Goal: Entertainment & Leisure: Consume media (video, audio)

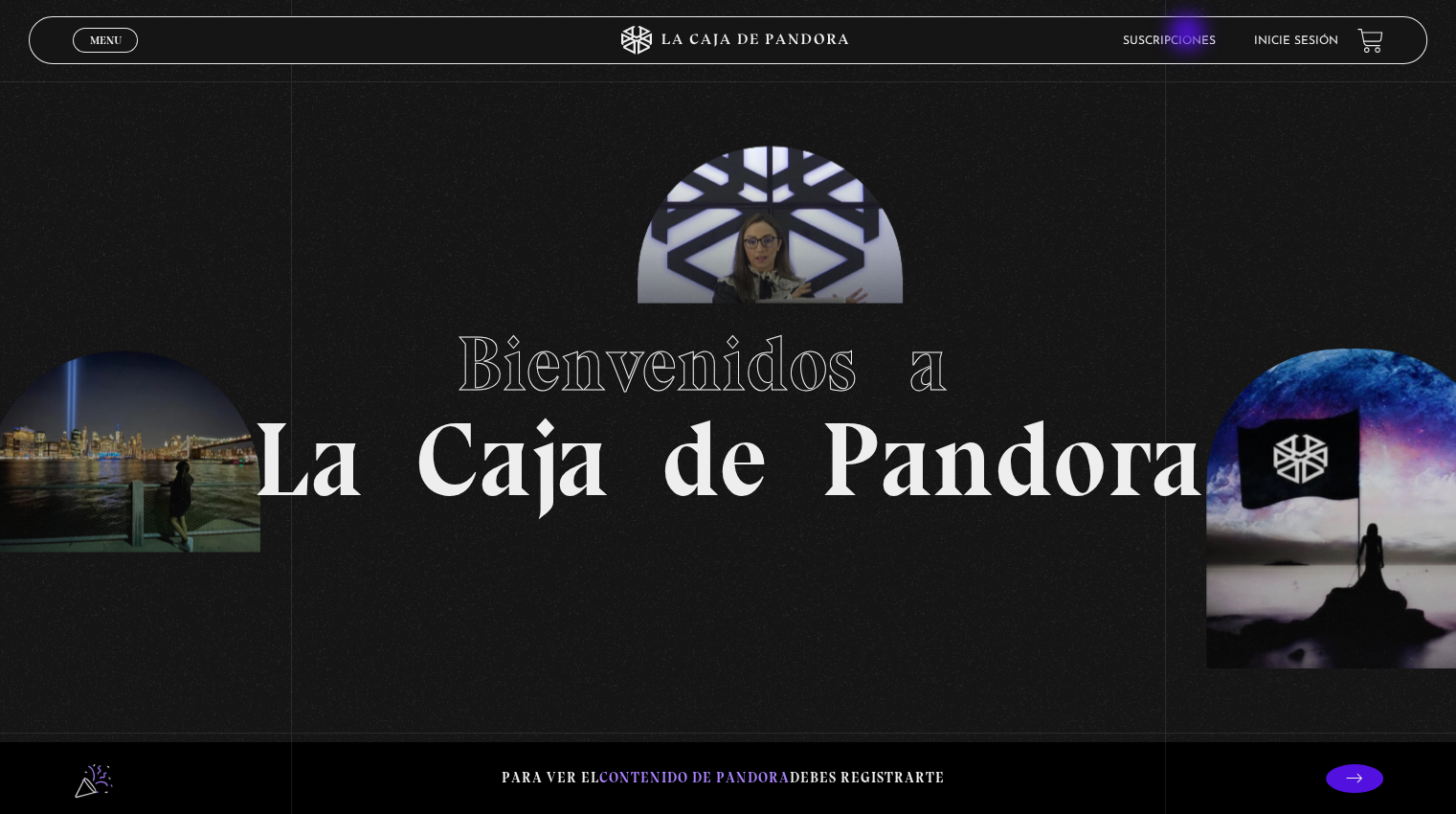
click at [1189, 36] on link "Suscripciones" at bounding box center [1169, 42] width 93 height 12
click at [1306, 41] on link "Inicie sesión" at bounding box center [1295, 42] width 84 height 12
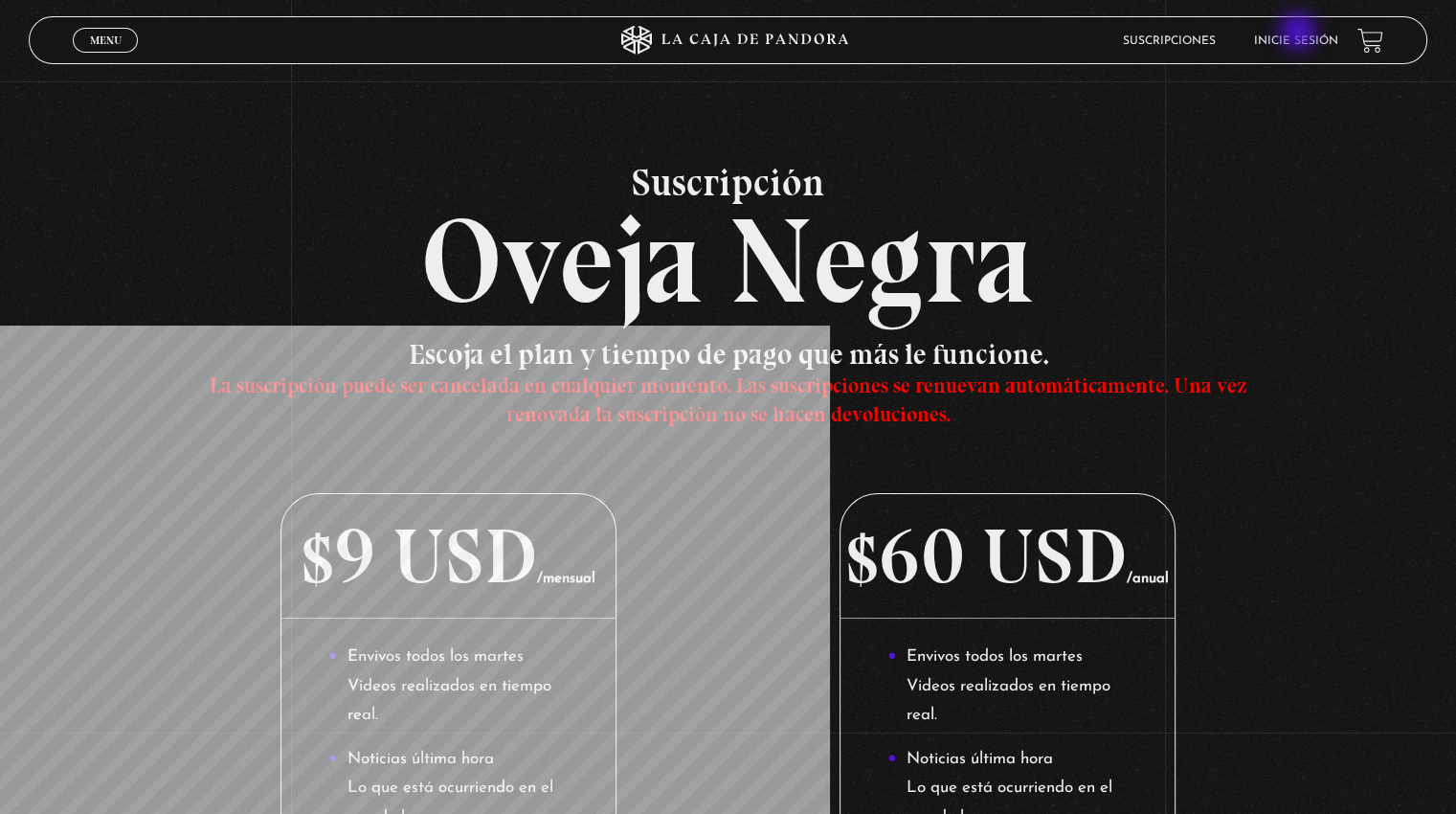
click at [1300, 34] on li "Inicie sesión" at bounding box center [1295, 41] width 84 height 30
click at [1302, 32] on li "Inicie sesión" at bounding box center [1295, 41] width 84 height 30
click at [1301, 31] on li "Inicie sesión" at bounding box center [1295, 41] width 84 height 30
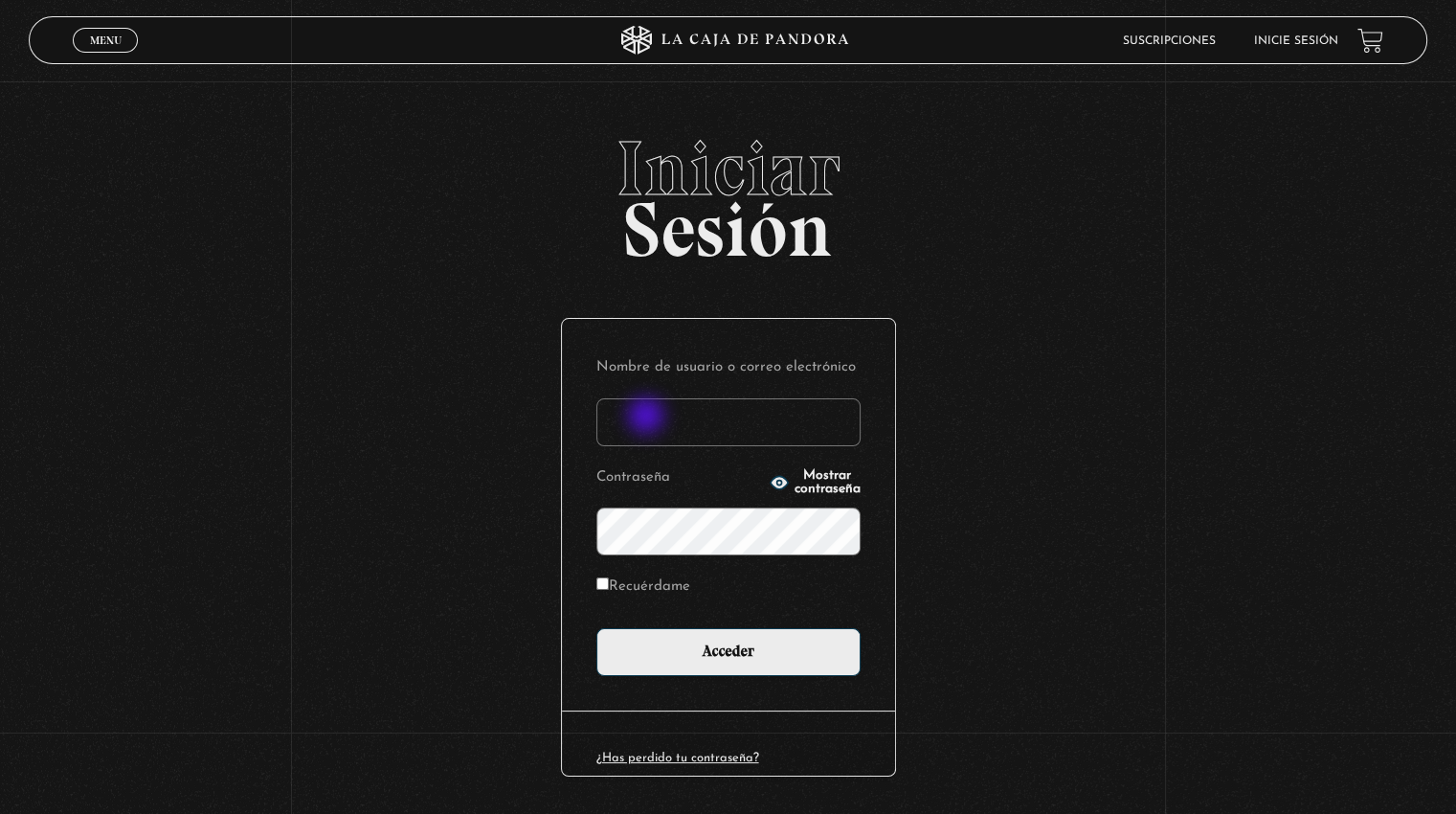
click at [648, 418] on input "Nombre de usuario o correo electrónico" at bounding box center [728, 422] width 264 height 48
type input "ga08sada@gmail.com"
click at [690, 584] on label "Recuérdame" at bounding box center [643, 588] width 94 height 30
click at [608, 584] on input "Recuérdame" at bounding box center [602, 584] width 13 height 13
checkbox input "true"
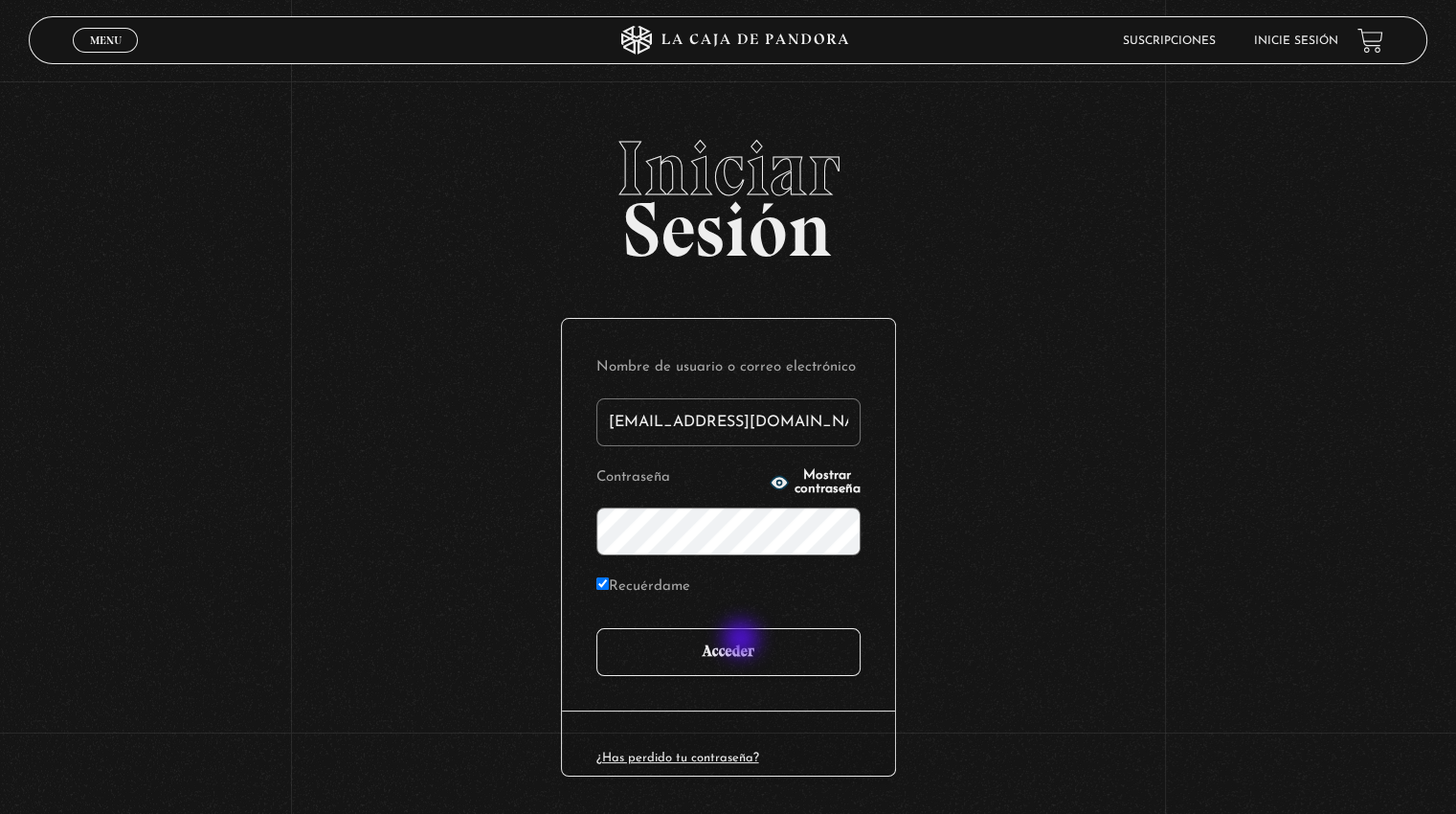
click at [742, 640] on input "Acceder" at bounding box center [728, 652] width 264 height 48
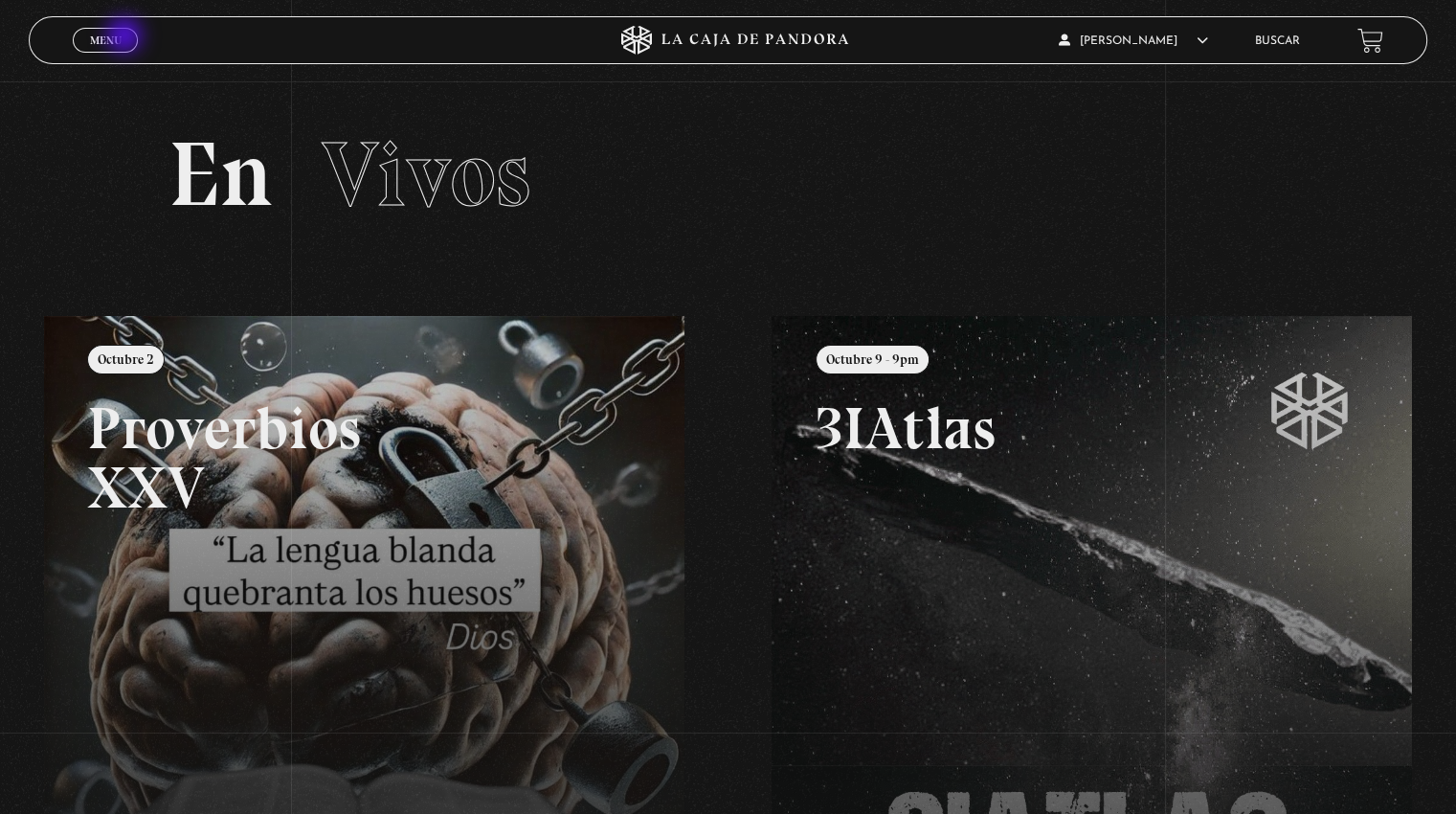
click at [126, 38] on link "Menu Cerrar" at bounding box center [105, 40] width 66 height 25
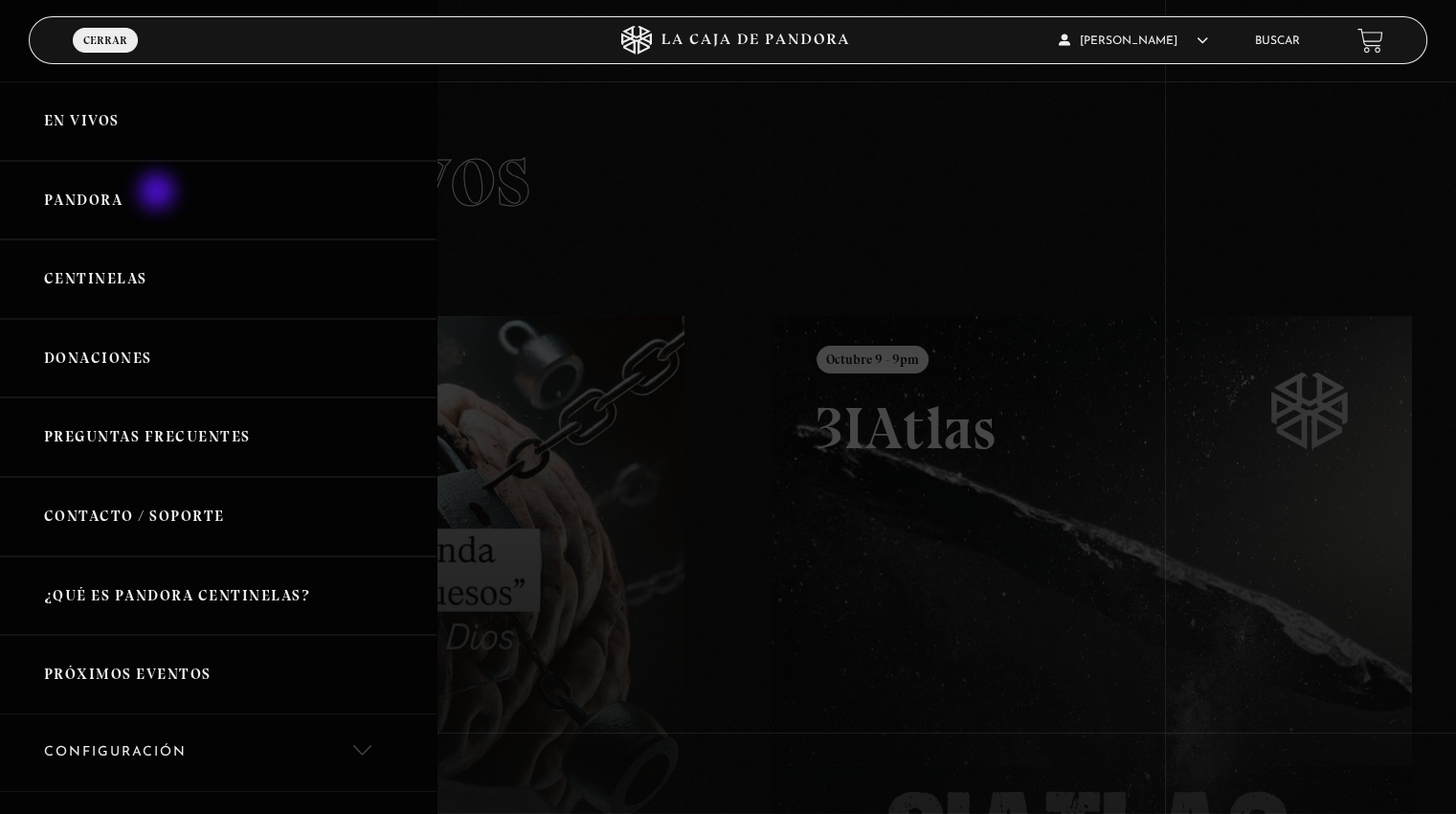
click at [159, 194] on link "Pandora" at bounding box center [218, 201] width 437 height 79
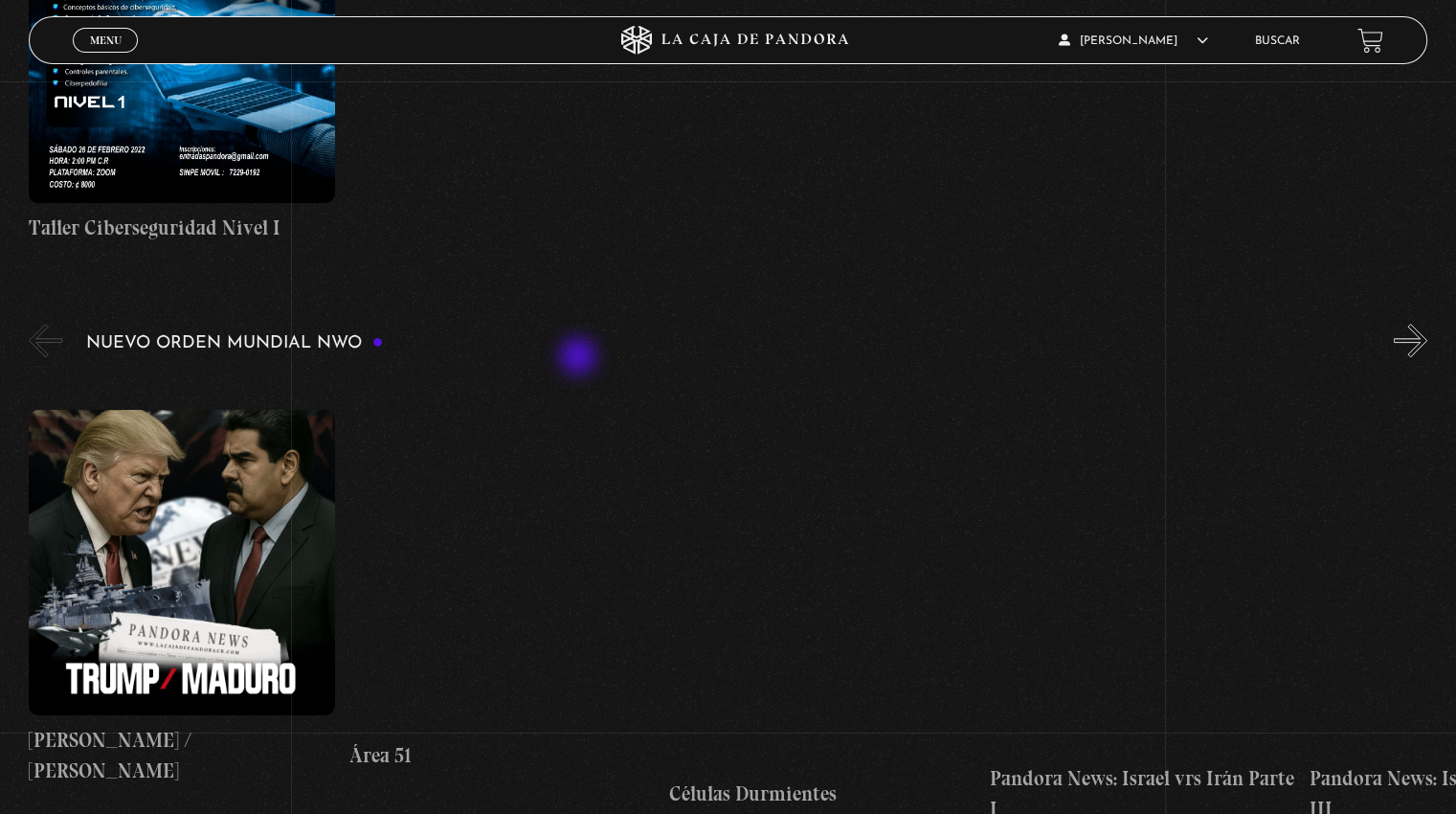
scroll to position [1142, 0]
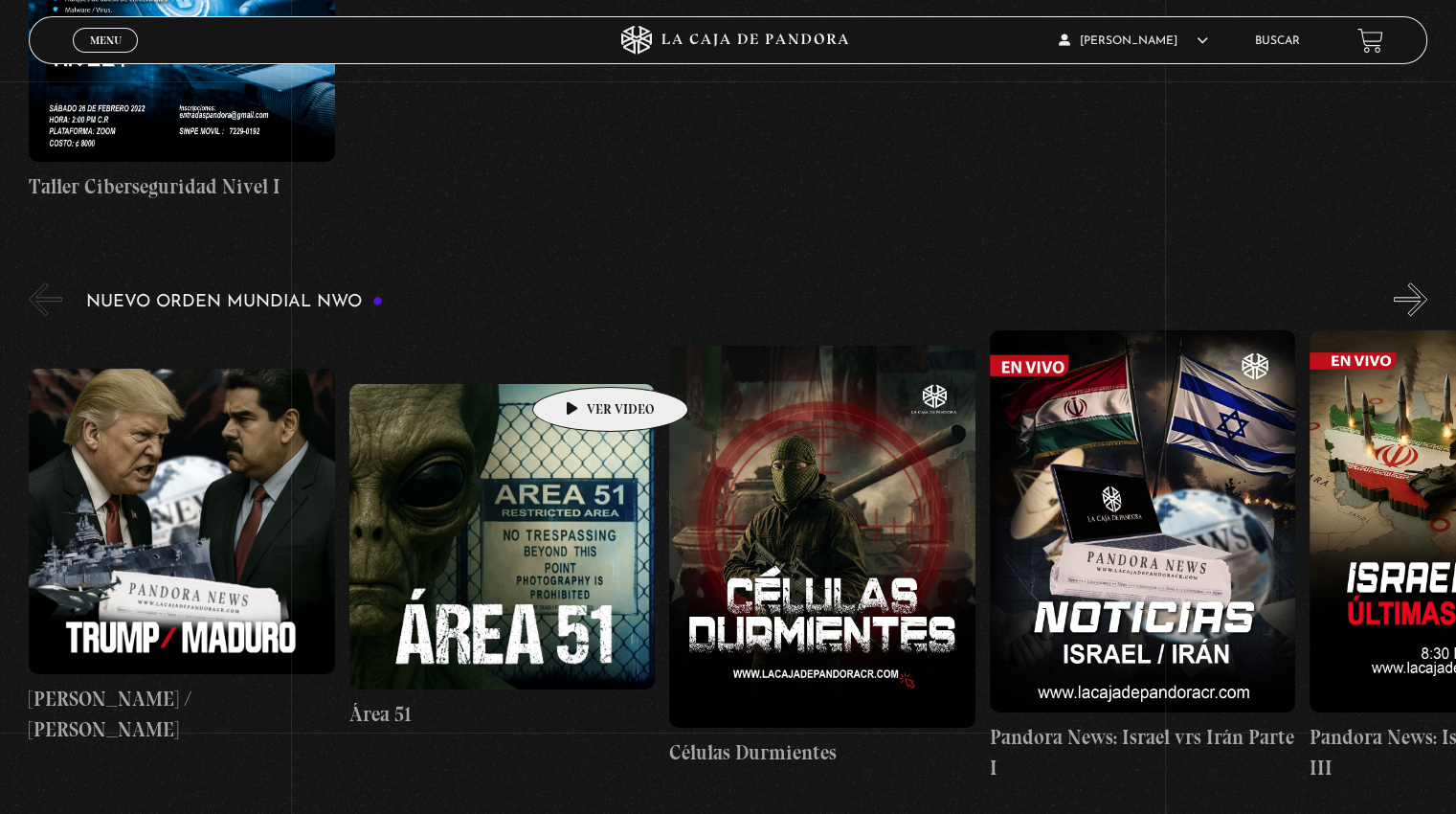
click at [580, 384] on figure at bounding box center [502, 537] width 306 height 306
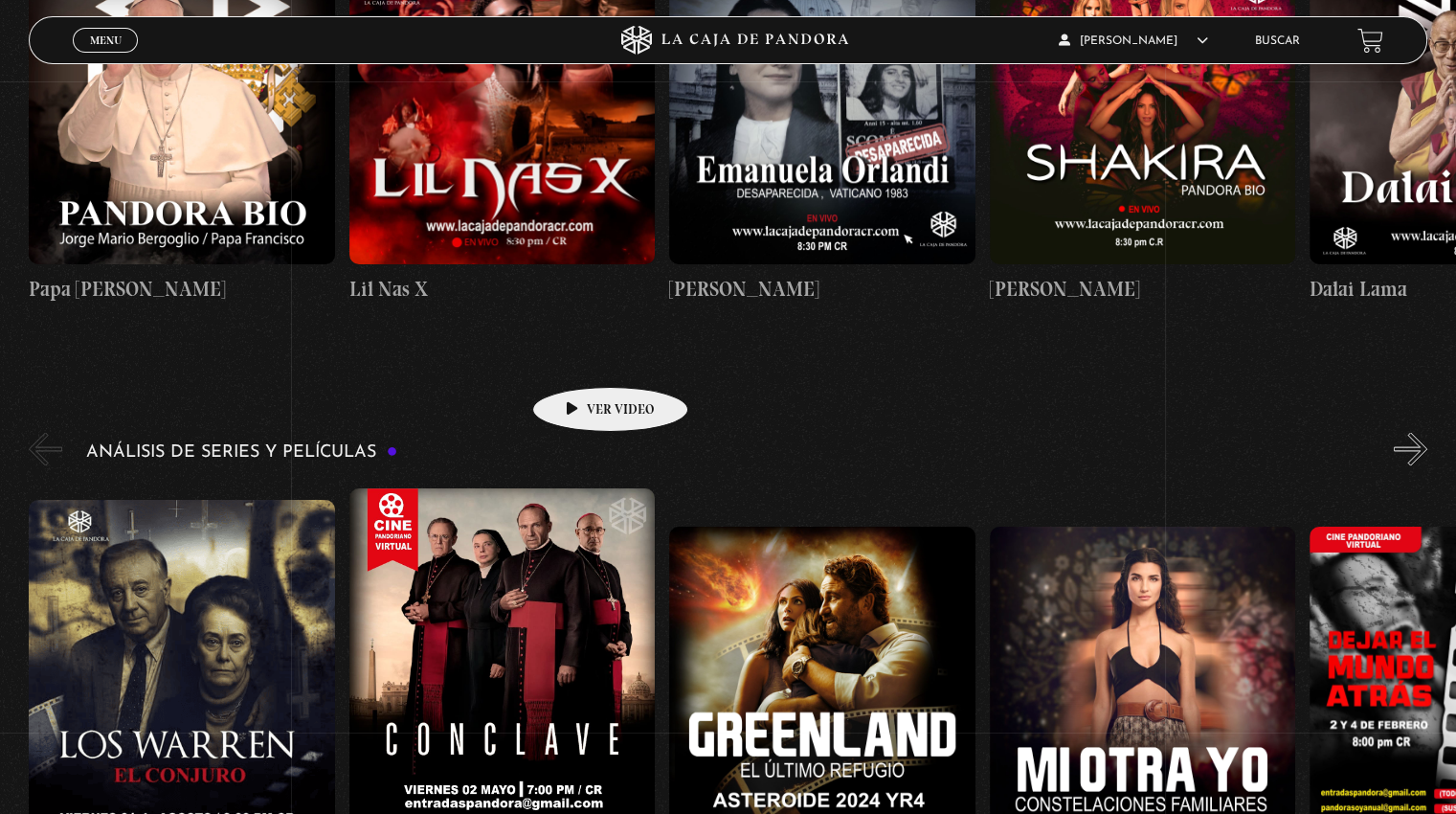
scroll to position [3286, 0]
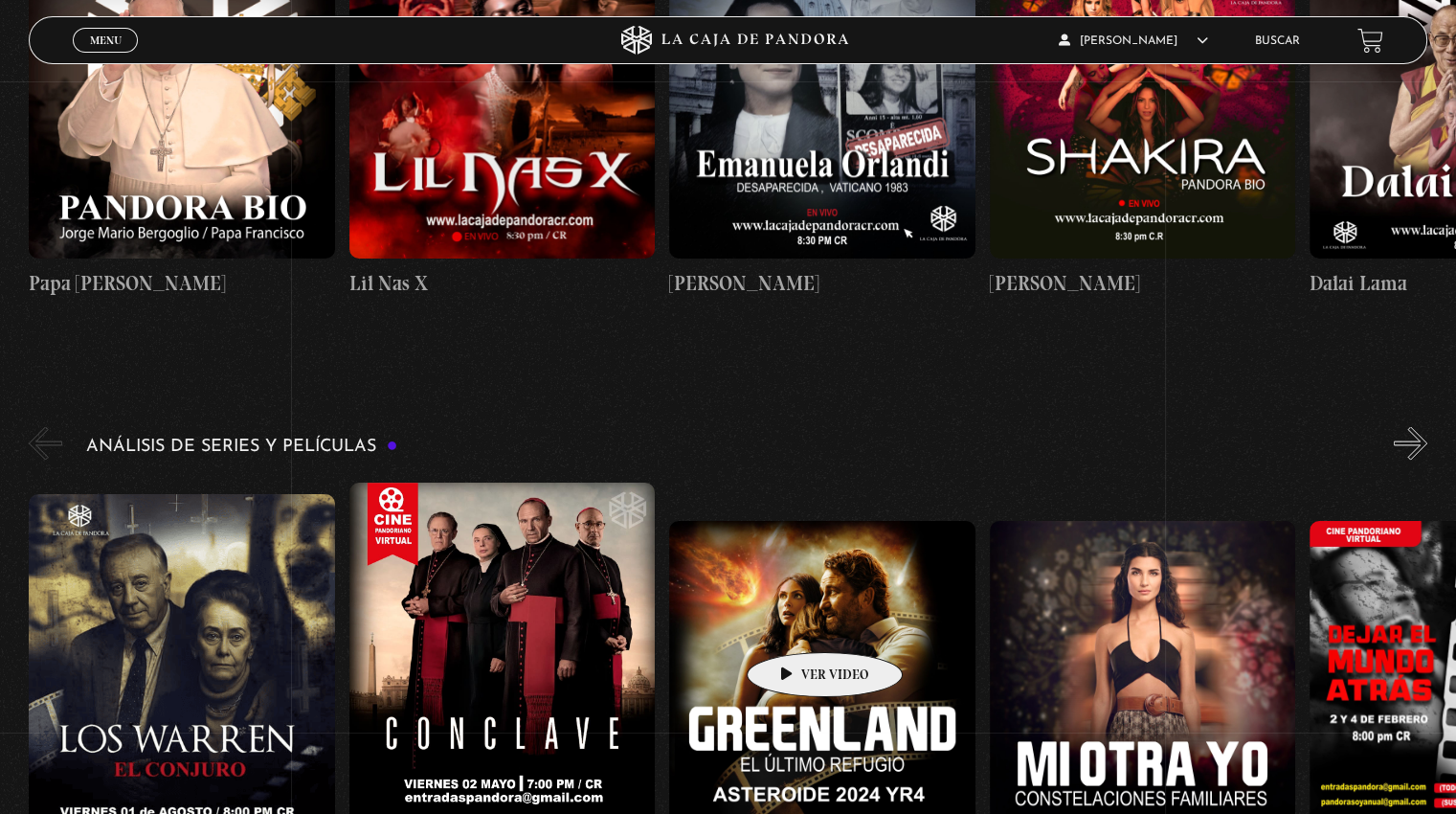
click at [795, 623] on figure at bounding box center [822, 673] width 306 height 306
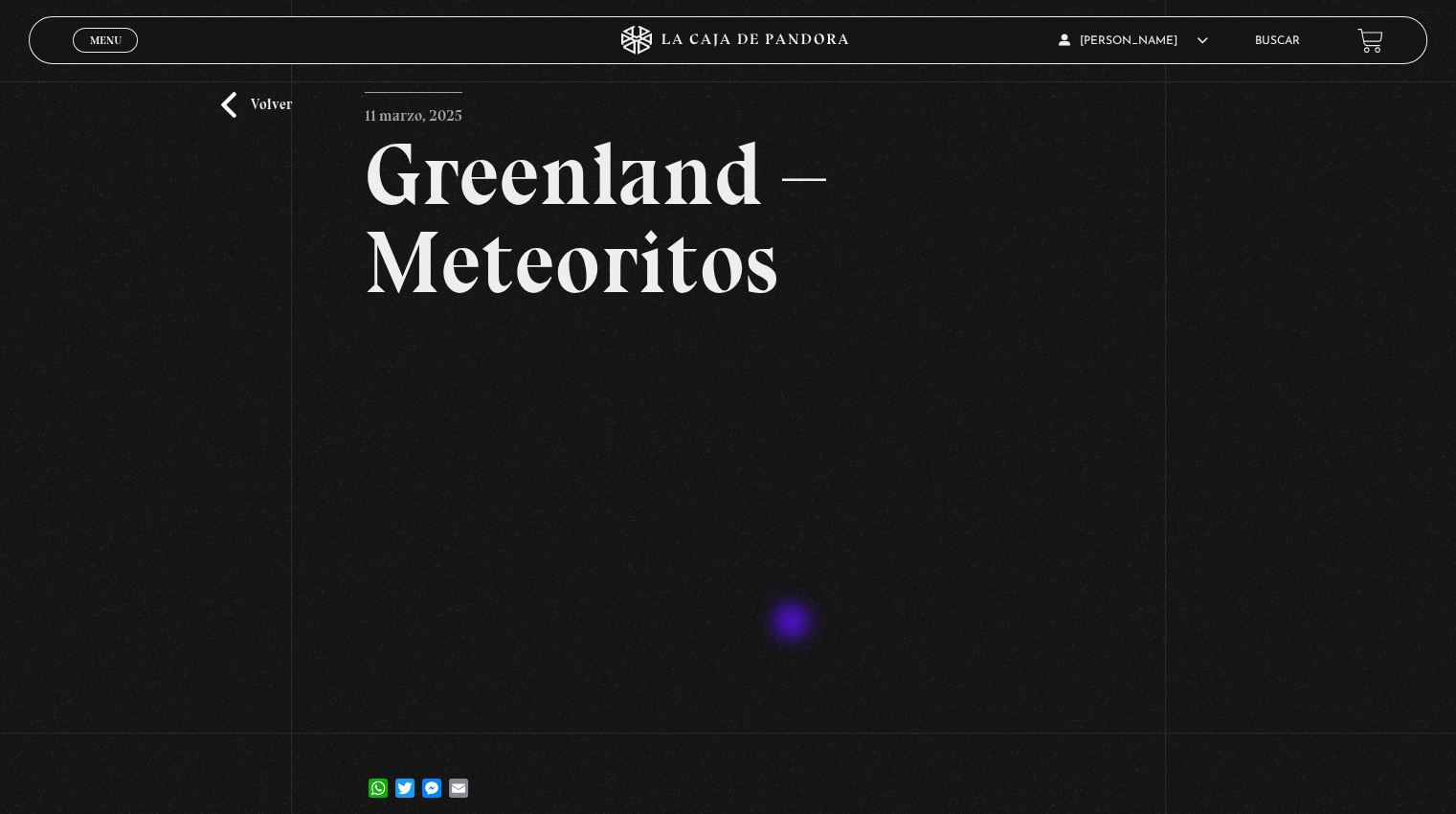
scroll to position [68, 0]
